Goal: Transaction & Acquisition: Obtain resource

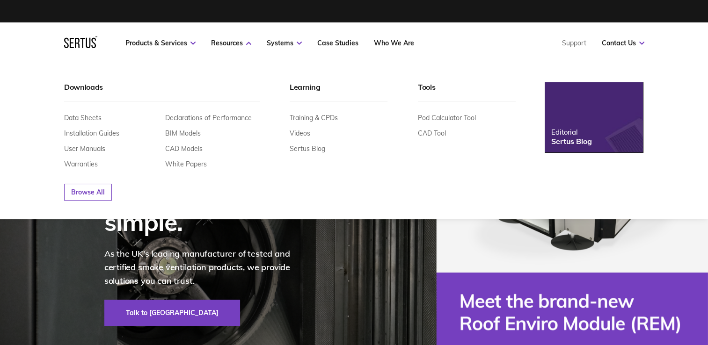
click at [182, 35] on nav "Products & Services Resources Systems Case Studies Who We Are Support Contact U…" at bounding box center [354, 42] width 580 height 41
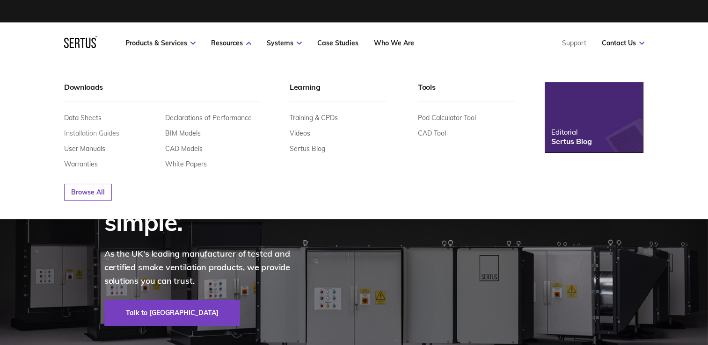
click at [86, 131] on link "Installation Guides" at bounding box center [91, 133] width 55 height 8
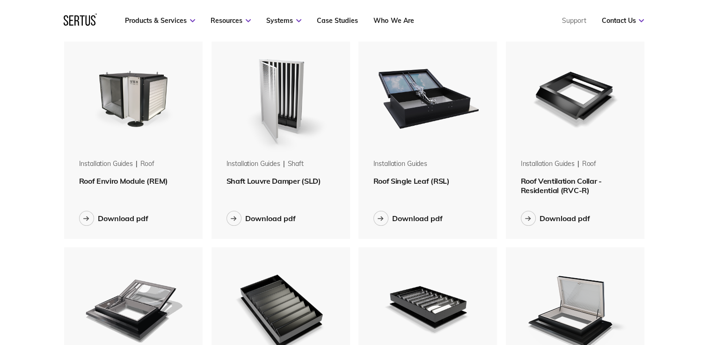
scroll to position [75, 0]
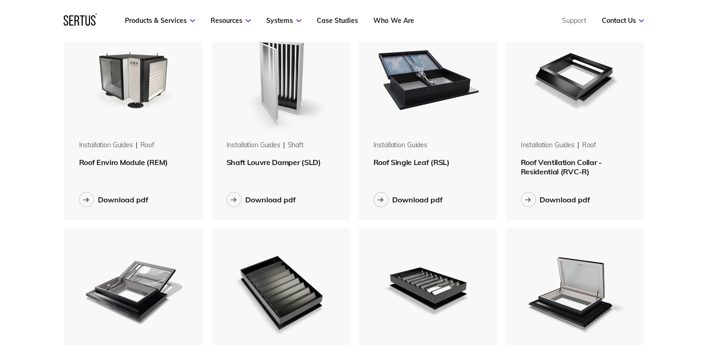
click at [273, 124] on img at bounding box center [281, 78] width 118 height 118
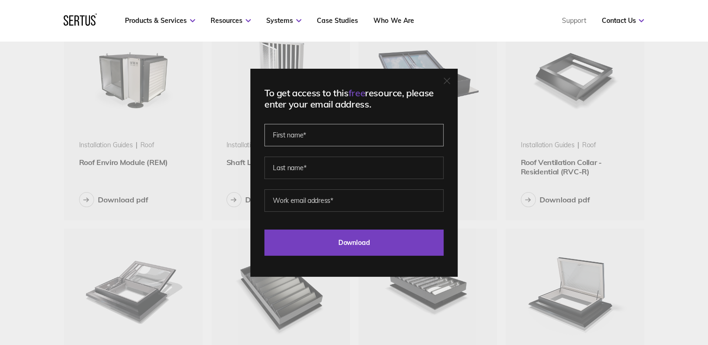
click at [302, 140] on input "text" at bounding box center [353, 135] width 179 height 22
type input "[PERSON_NAME]"
type input "[PERSON_NAME][EMAIL_ADDRESS][PERSON_NAME][DOMAIN_NAME]"
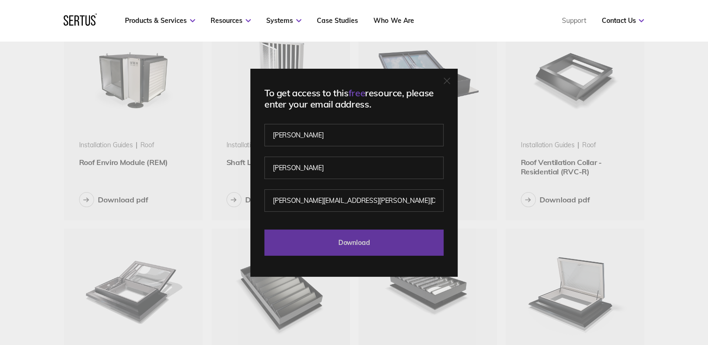
click at [293, 252] on input "Download" at bounding box center [353, 243] width 179 height 26
click at [341, 244] on input "Download" at bounding box center [353, 243] width 179 height 26
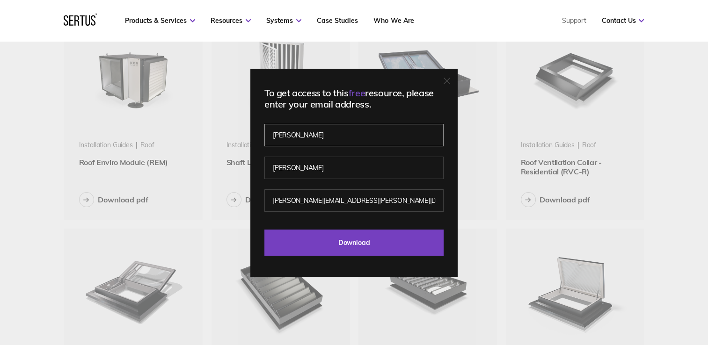
click at [339, 128] on input "[PERSON_NAME]" at bounding box center [353, 135] width 179 height 22
click at [263, 205] on div "To get access to this free resource, please enter your email address. [PERSON_N…" at bounding box center [353, 173] width 207 height 208
click at [337, 262] on div "To get access to this free resource, please enter your email address. [PERSON_N…" at bounding box center [353, 173] width 207 height 208
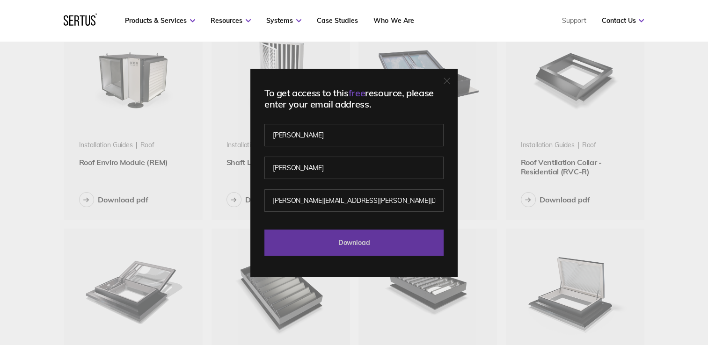
click at [334, 245] on input "Download" at bounding box center [353, 243] width 179 height 26
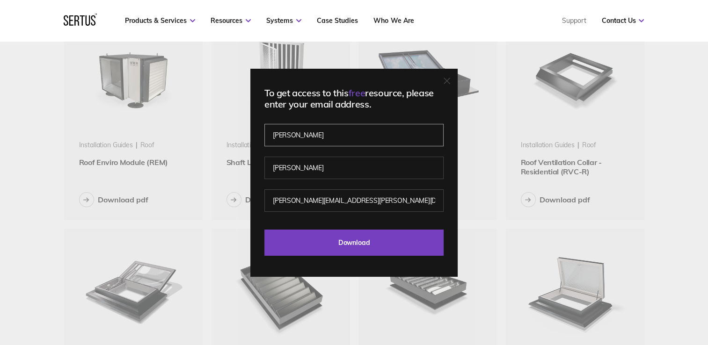
drag, startPoint x: 332, startPoint y: 140, endPoint x: 258, endPoint y: 141, distance: 74.4
click at [258, 141] on div "To get access to this free resource, please enter your email address. [PERSON_N…" at bounding box center [353, 173] width 207 height 208
type input "[PERSON_NAME]"
type input "C"
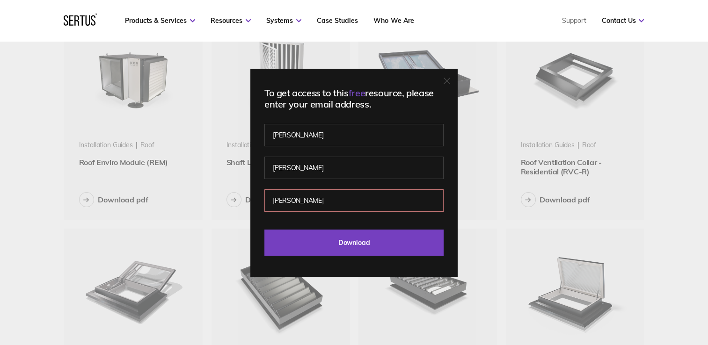
type input "[PERSON_NAME][EMAIL_ADDRESS][PERSON_NAME][DOMAIN_NAME]"
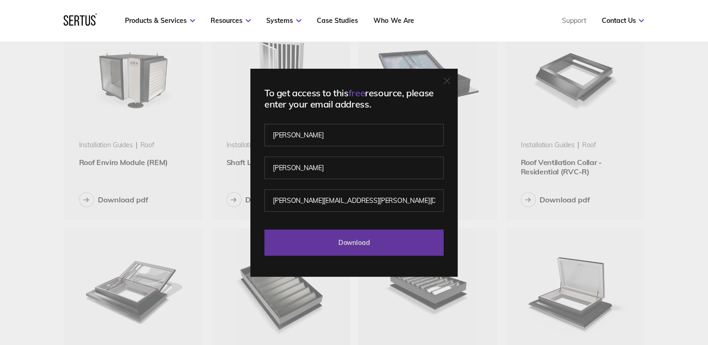
click at [313, 237] on input "Download" at bounding box center [353, 243] width 179 height 26
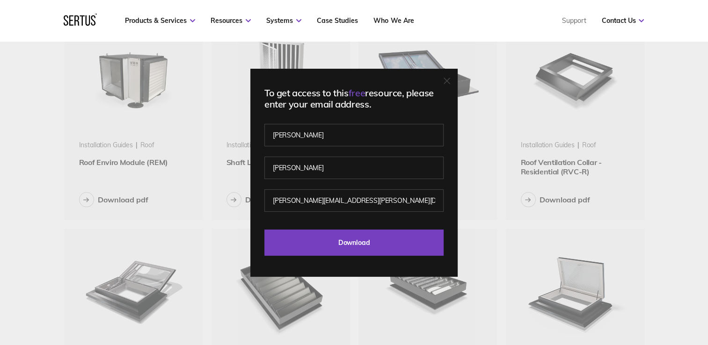
click at [210, 154] on div "To get access to this free resource, please enter your email address. [PERSON_N…" at bounding box center [354, 172] width 708 height 345
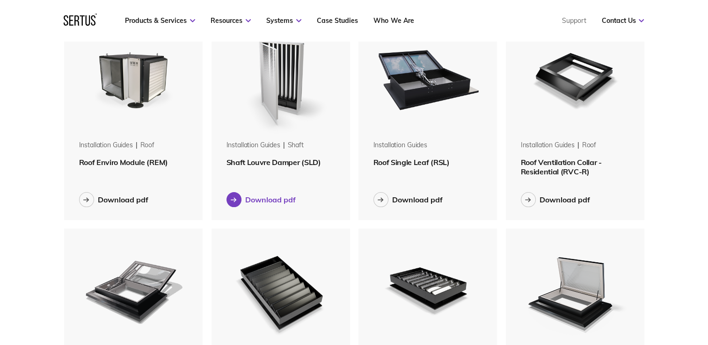
click at [230, 202] on div at bounding box center [234, 199] width 15 height 15
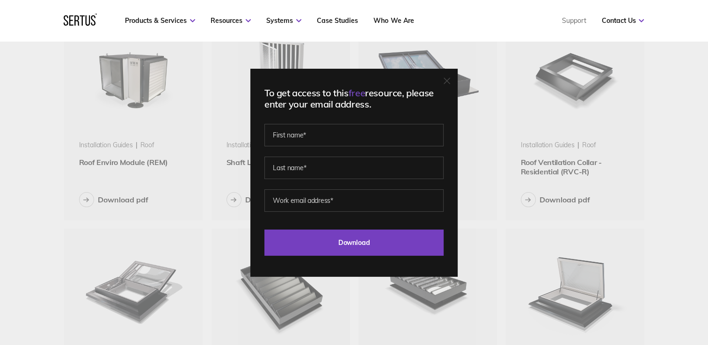
click at [303, 150] on fieldset at bounding box center [353, 162] width 179 height 66
click at [302, 144] on input "text" at bounding box center [353, 135] width 179 height 22
type input "[PERSON_NAME]"
type input "[PERSON_NAME][EMAIL_ADDRESS][PERSON_NAME][DOMAIN_NAME]"
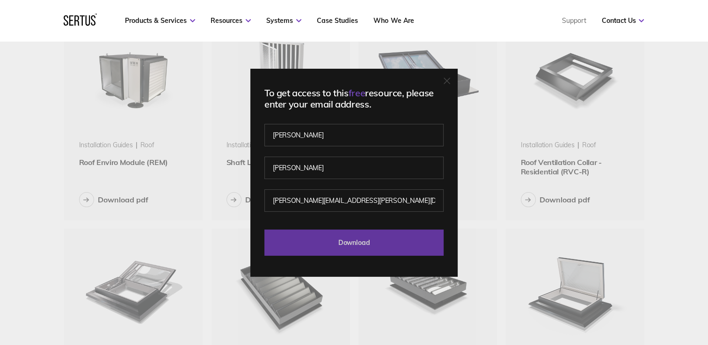
click at [301, 242] on input "Download" at bounding box center [353, 243] width 179 height 26
